Goal: Task Accomplishment & Management: Use online tool/utility

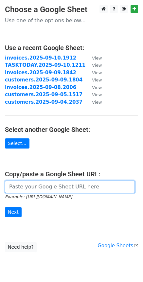
click at [31, 187] on input "url" at bounding box center [70, 187] width 130 height 12
paste input "https://docs.google.com/spreadsheets/d/1YOyED2C771LLzRaKG2ufHgwkuRxLSedQ1s-aCaW…"
type input "https://docs.google.com/spreadsheets/d/1YOyED2C771LLzRaKG2ufHgwkuRxLSedQ1s-aCaW…"
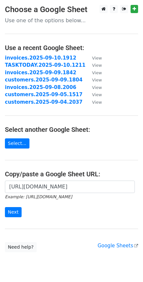
scroll to position [0, 0]
click at [18, 214] on input "Next" at bounding box center [13, 212] width 17 height 10
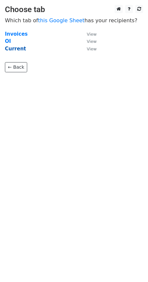
click at [16, 49] on strong "Current" at bounding box center [15, 49] width 21 height 6
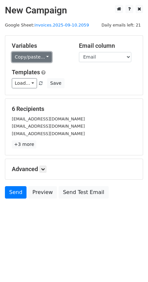
click at [44, 56] on link "Copy/paste..." at bounding box center [32, 57] width 40 height 10
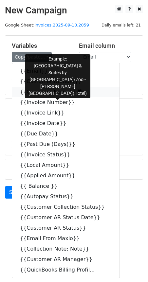
click at [78, 91] on icon at bounding box center [80, 91] width 5 height 5
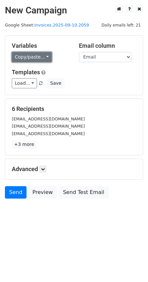
click at [42, 57] on link "Copy/paste..." at bounding box center [32, 57] width 40 height 10
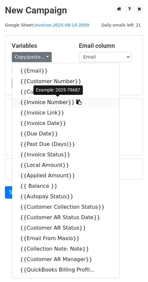
click at [76, 102] on icon at bounding box center [78, 101] width 5 height 5
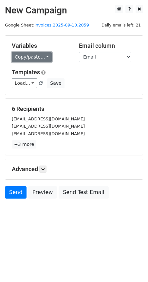
click at [46, 58] on link "Copy/paste..." at bounding box center [32, 57] width 40 height 10
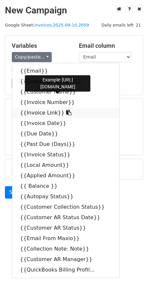
click at [66, 113] on icon at bounding box center [68, 112] width 5 height 5
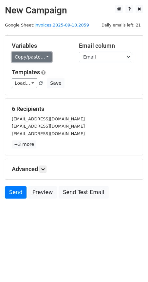
click at [45, 57] on link "Copy/paste..." at bounding box center [32, 57] width 40 height 10
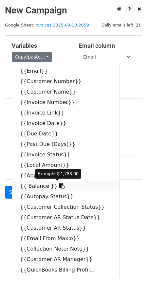
click at [59, 188] on icon at bounding box center [61, 185] width 5 height 5
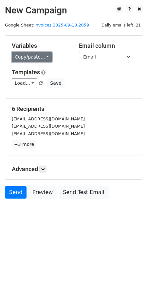
click at [46, 55] on link "Copy/paste..." at bounding box center [32, 57] width 40 height 10
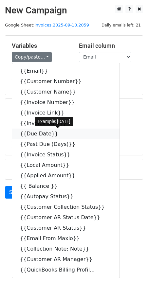
click at [60, 135] on icon at bounding box center [62, 133] width 5 height 5
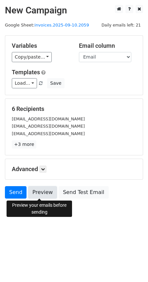
click at [49, 194] on link "Preview" at bounding box center [42, 192] width 29 height 12
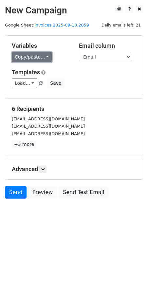
click at [43, 57] on link "Copy/paste..." at bounding box center [32, 57] width 40 height 10
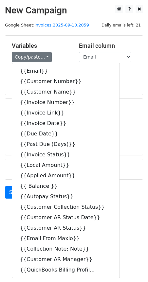
click at [117, 83] on div "Load... NC email Save" at bounding box center [74, 83] width 134 height 10
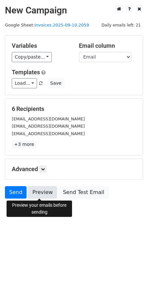
click at [44, 194] on link "Preview" at bounding box center [42, 192] width 29 height 12
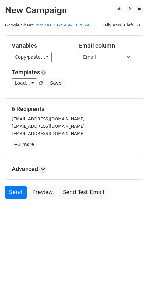
click at [98, 130] on div "ElanAP@kamlahotels.com" at bounding box center [74, 134] width 134 height 8
click at [44, 168] on icon at bounding box center [43, 169] width 4 height 4
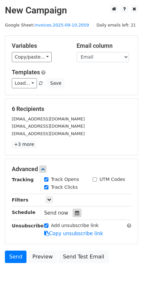
click at [75, 213] on icon at bounding box center [77, 213] width 4 height 5
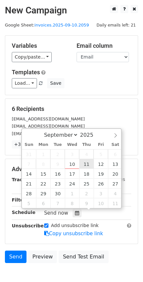
type input "2025-09-11 12:00"
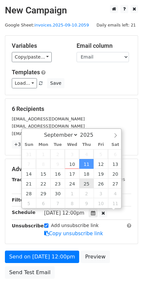
scroll to position [0, 0]
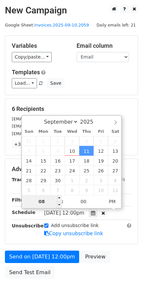
type input "08"
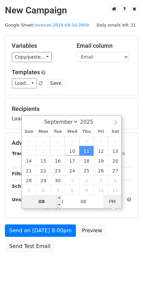
type input "2025-09-11 08:00"
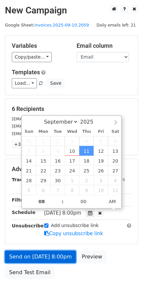
click at [36, 259] on link "Send on Sep 11 at 8:00pm" at bounding box center [40, 257] width 71 height 12
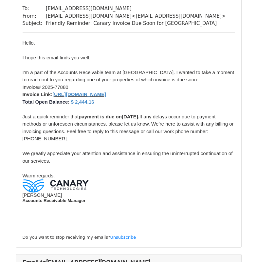
scroll to position [241, 0]
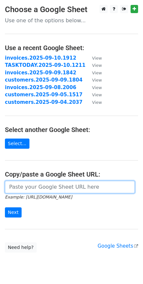
click at [48, 183] on input "url" at bounding box center [70, 187] width 130 height 12
paste input "[URL][DOMAIN_NAME]"
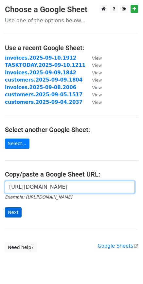
type input "[URL][DOMAIN_NAME]"
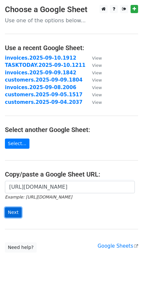
click at [14, 213] on input "Next" at bounding box center [13, 212] width 17 height 10
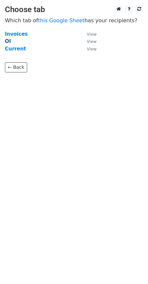
click at [7, 42] on strong "OI" at bounding box center [8, 41] width 6 height 6
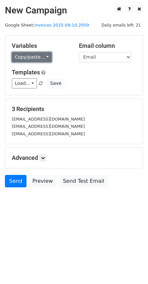
click at [45, 57] on link "Copy/paste..." at bounding box center [32, 57] width 40 height 10
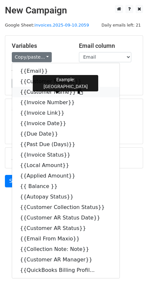
click at [78, 93] on icon at bounding box center [80, 91] width 5 height 5
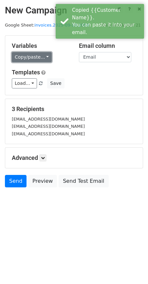
click at [45, 54] on link "Copy/paste..." at bounding box center [32, 57] width 40 height 10
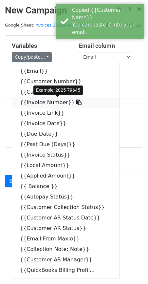
drag, startPoint x: 67, startPoint y: 102, endPoint x: 49, endPoint y: 102, distance: 18.3
click at [76, 102] on icon at bounding box center [78, 101] width 5 height 5
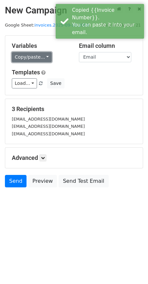
click at [45, 58] on link "Copy/paste..." at bounding box center [32, 57] width 40 height 10
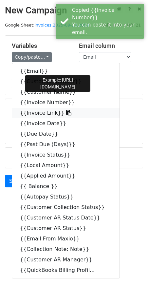
click at [66, 112] on icon at bounding box center [68, 112] width 5 height 5
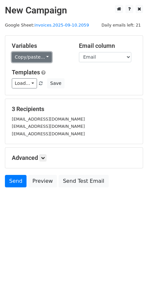
click at [41, 58] on link "Copy/paste..." at bounding box center [32, 57] width 40 height 10
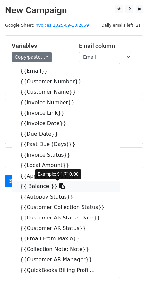
click at [59, 188] on icon at bounding box center [61, 185] width 5 height 5
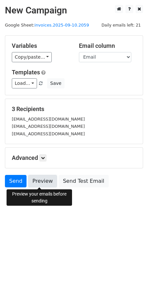
click at [46, 181] on link "Preview" at bounding box center [42, 181] width 29 height 12
click at [43, 181] on link "Preview" at bounding box center [42, 181] width 29 height 12
click at [45, 154] on link at bounding box center [42, 157] width 7 height 7
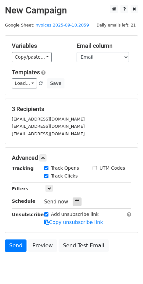
click at [75, 202] on icon at bounding box center [77, 201] width 4 height 5
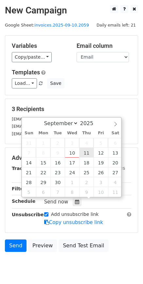
type input "2025-09-11 12:00"
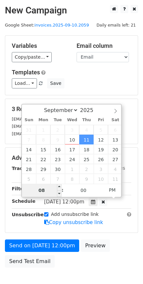
type input "08"
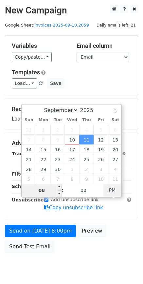
type input "2025-09-11 08:00"
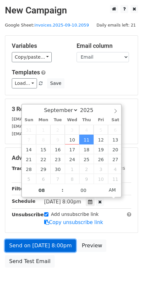
click at [43, 244] on link "Send on Sep 11 at 8:00pm" at bounding box center [40, 245] width 71 height 12
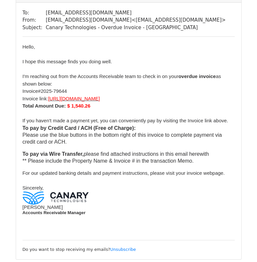
scroll to position [592, 0]
